Goal: Transaction & Acquisition: Subscribe to service/newsletter

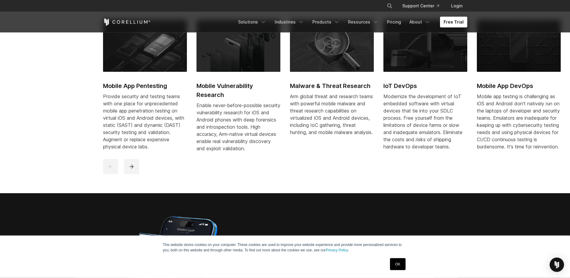
scroll to position [377, 0]
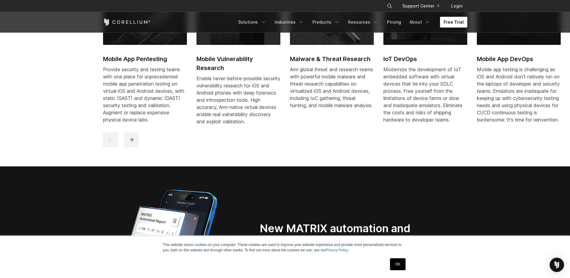
click at [450, 23] on link "Free Trial" at bounding box center [453, 22] width 27 height 11
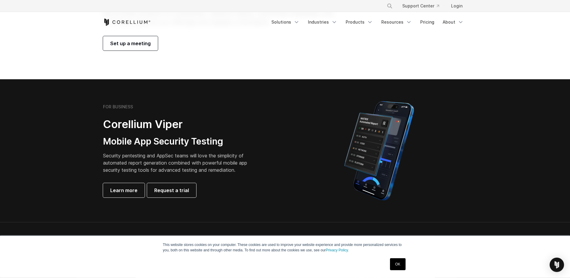
scroll to position [81, 0]
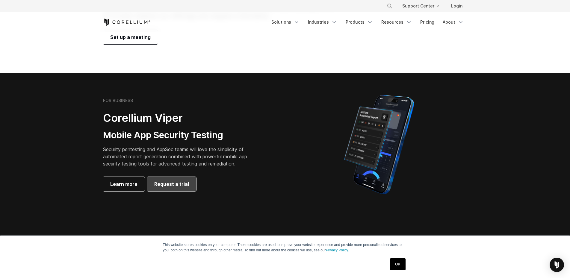
click at [182, 182] on span "Request a trial" at bounding box center [171, 184] width 35 height 7
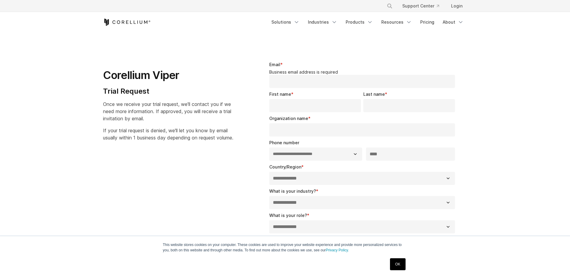
select select "**"
click at [425, 25] on link "Pricing" at bounding box center [427, 22] width 21 height 11
